Goal: Navigation & Orientation: Find specific page/section

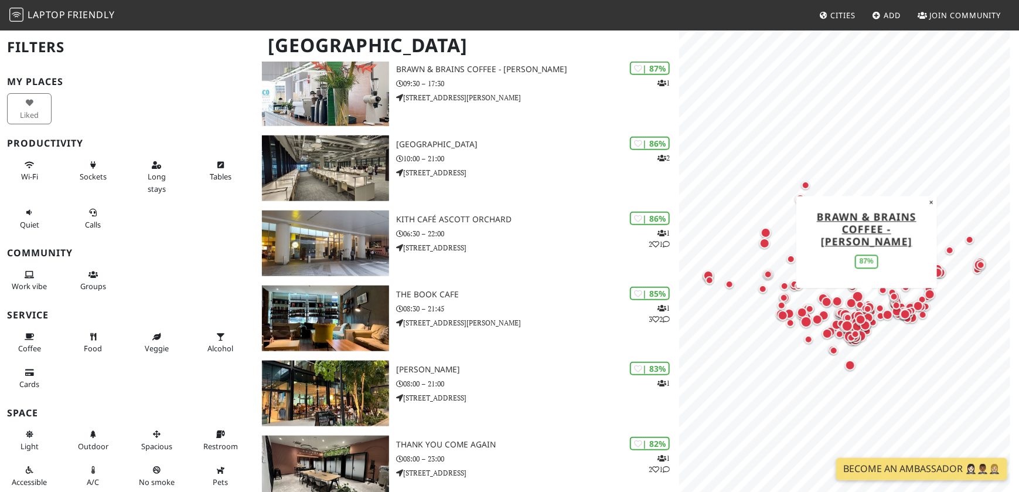
scroll to position [410, 0]
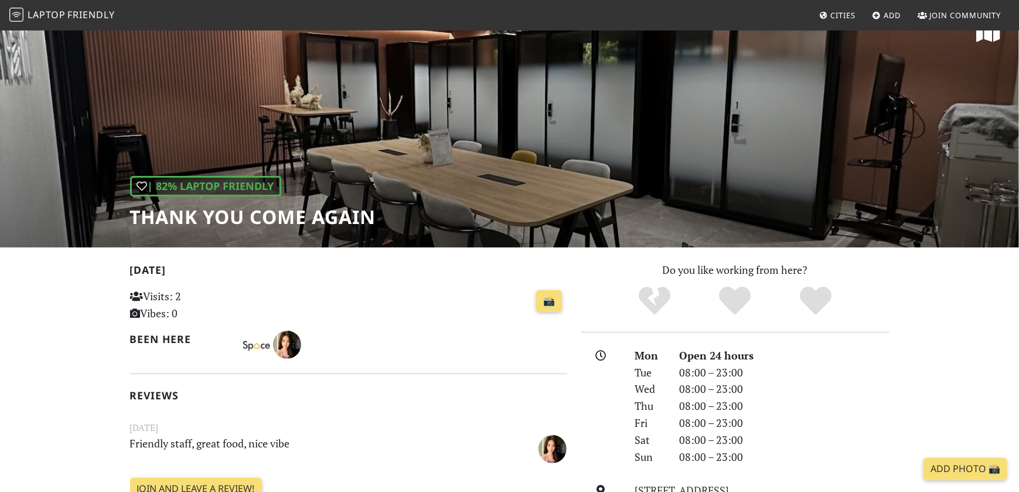
scroll to position [9, 0]
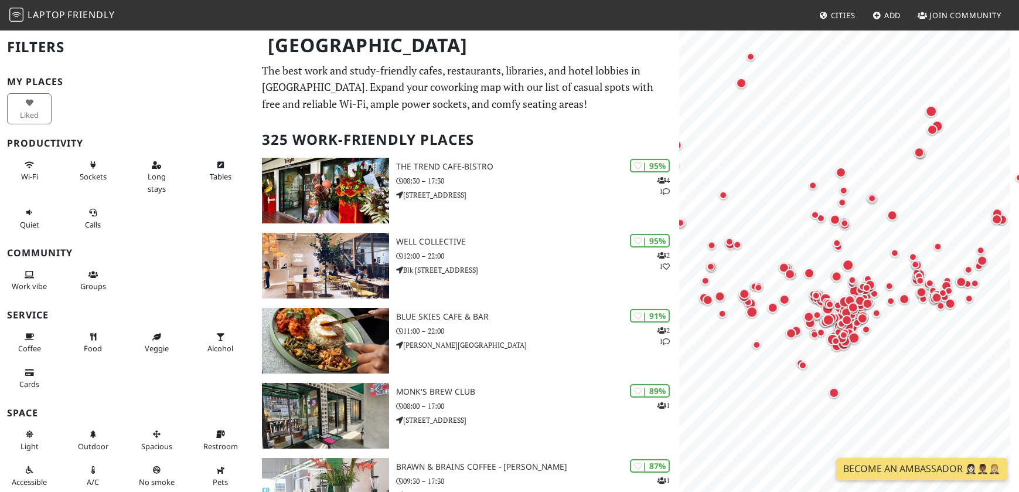
scroll to position [410, 0]
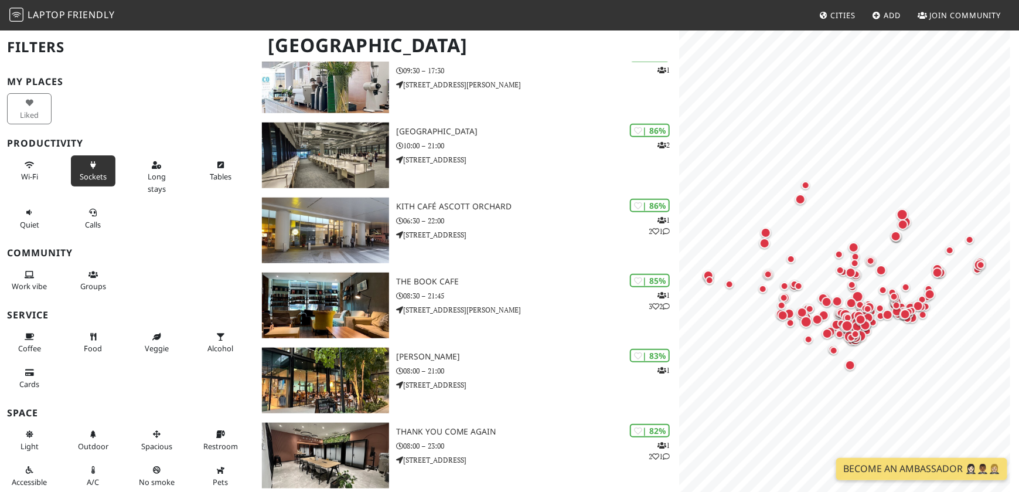
click at [89, 171] on span "Sockets" at bounding box center [93, 176] width 27 height 11
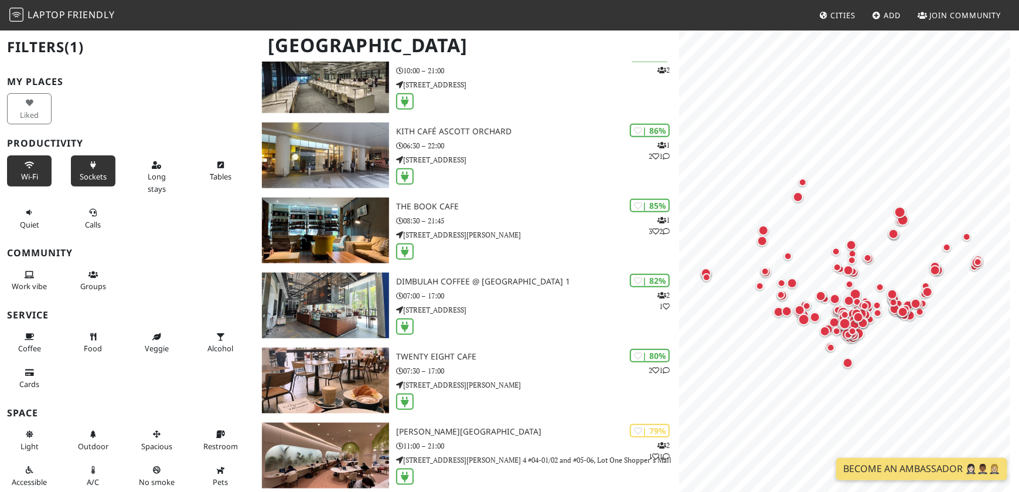
click at [34, 171] on span "Wi-Fi" at bounding box center [29, 176] width 17 height 11
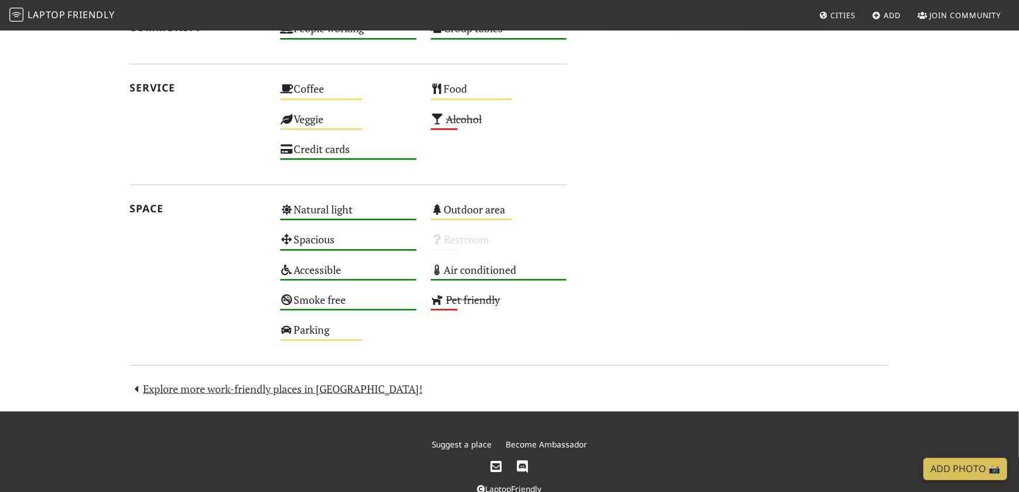
scroll to position [585, 0]
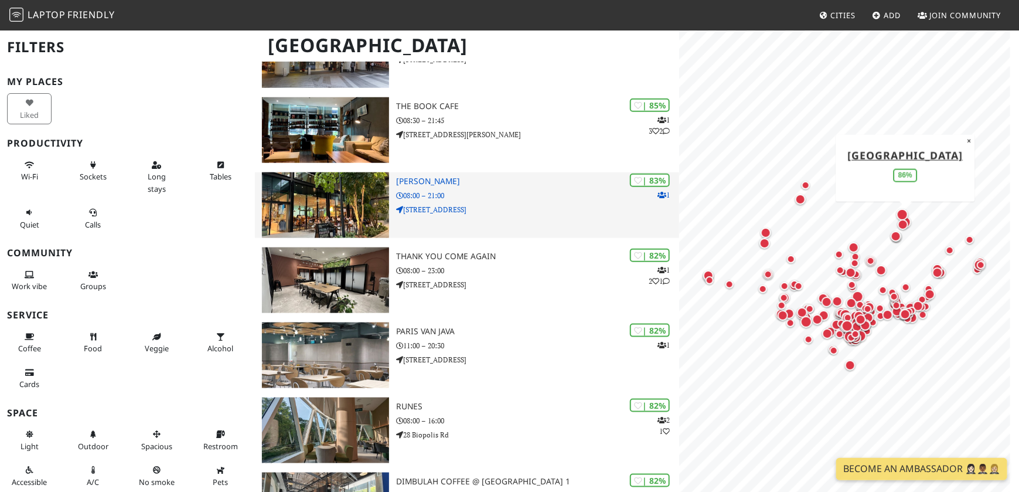
scroll to position [585, 0]
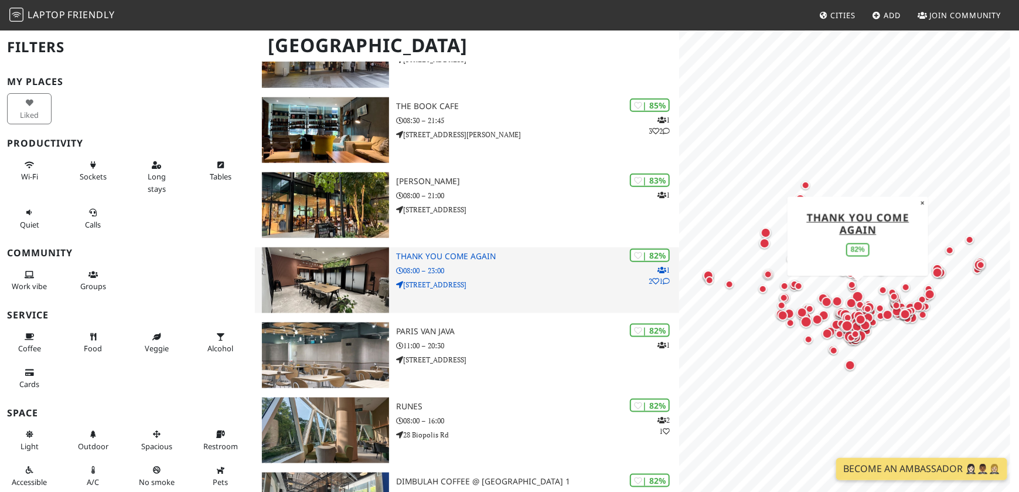
click at [460, 251] on h3 "Thank You Come Again" at bounding box center [537, 256] width 283 height 10
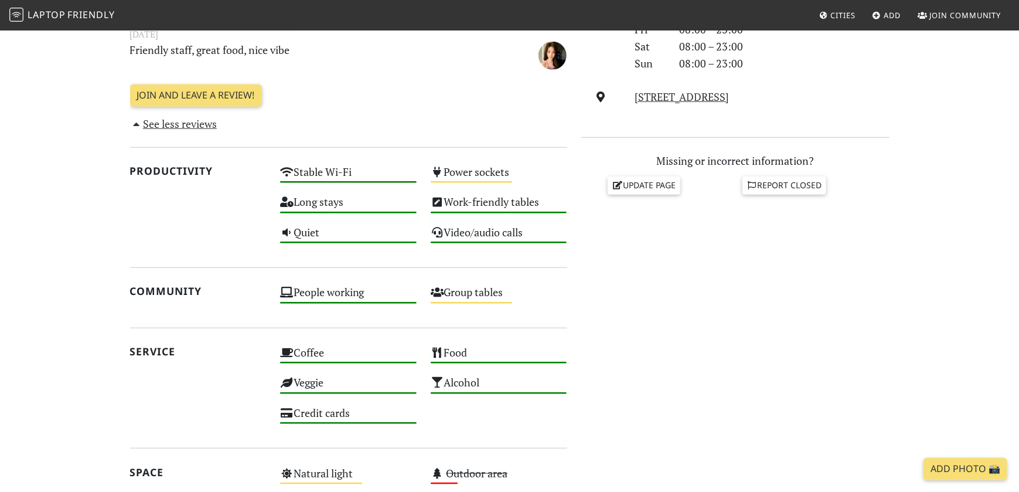
scroll to position [185, 0]
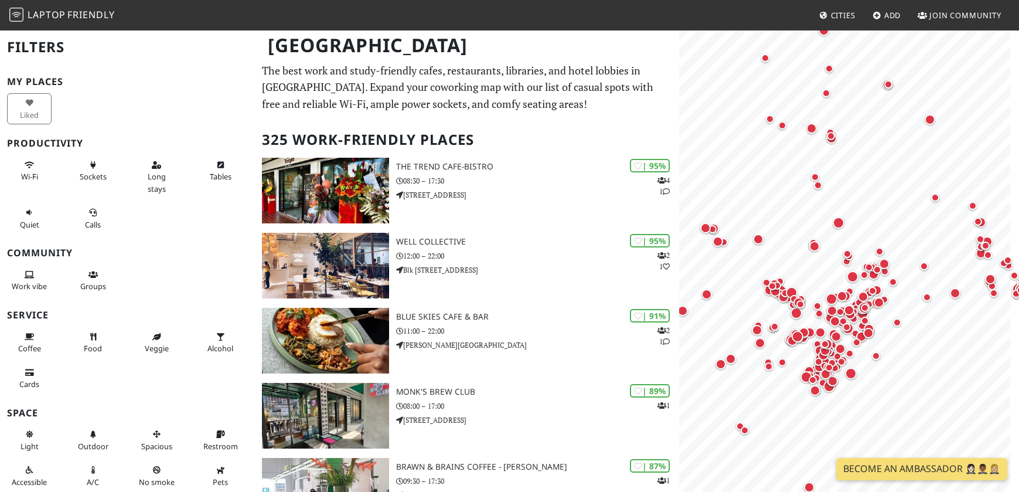
scroll to position [585, 0]
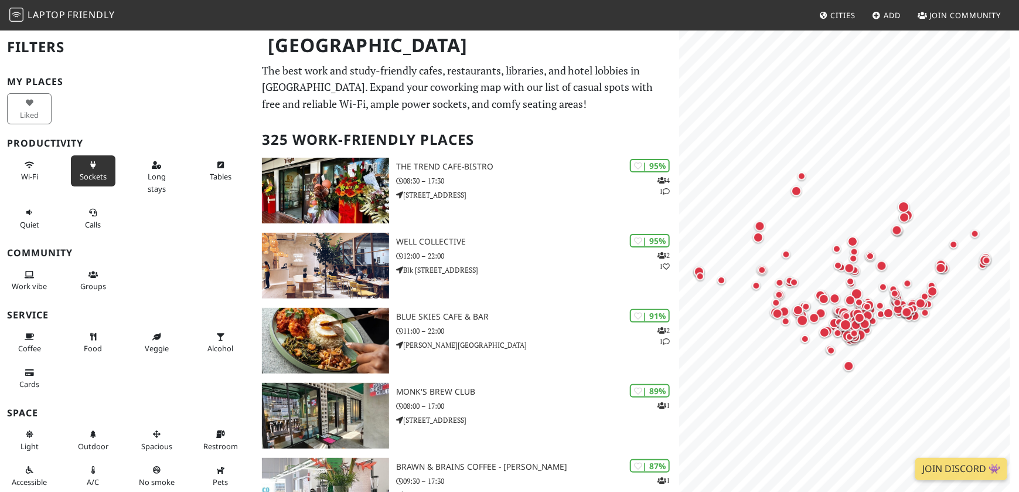
click at [91, 167] on icon at bounding box center [92, 166] width 9 height 8
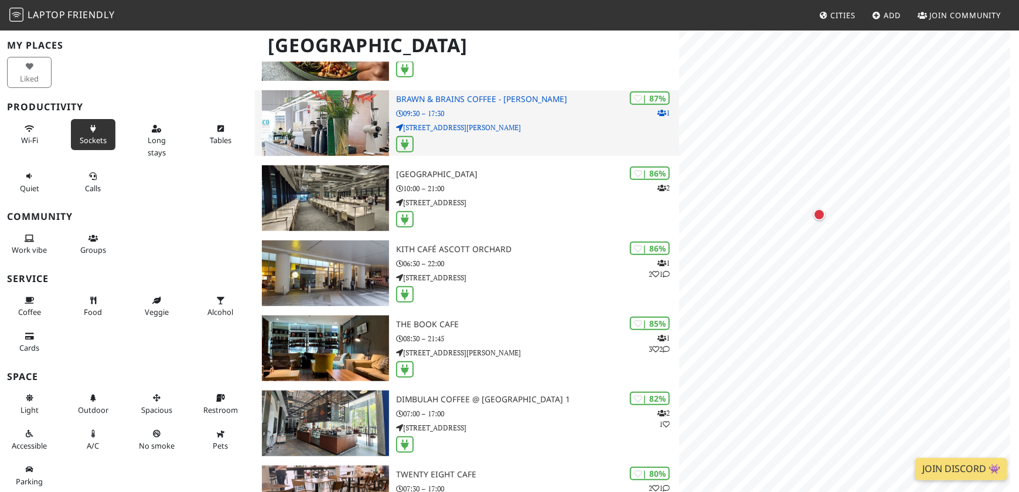
click at [428, 129] on p "16 Hamilton Rd" at bounding box center [537, 127] width 283 height 11
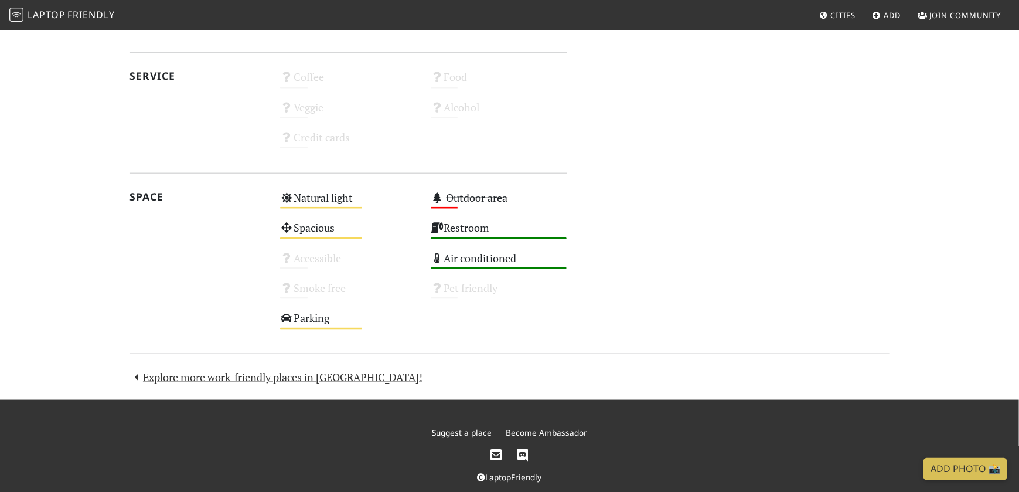
scroll to position [615, 0]
